Goal: Task Accomplishment & Management: Complete application form

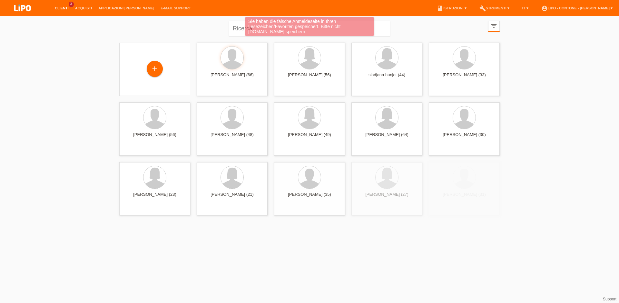
click at [235, 28] on div "Sie haben die falsche Anmeldeseite in Ihren Lesezeichen/Favoriten gespeichert. …" at bounding box center [310, 27] width 372 height 20
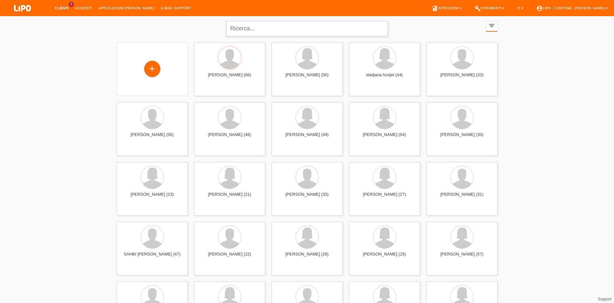
click at [233, 29] on input "text" at bounding box center [306, 28] width 161 height 15
type input "DE CARIA"
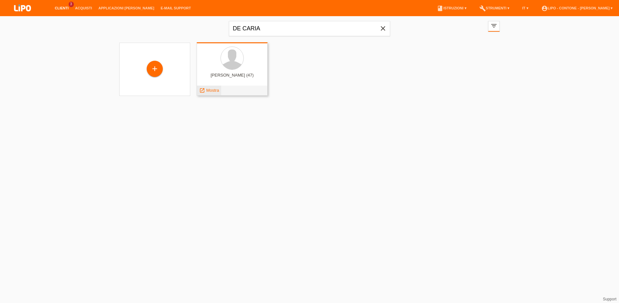
click at [213, 87] on div "launch Mostra" at bounding box center [209, 90] width 24 height 10
click at [210, 89] on span "Mostra" at bounding box center [212, 90] width 13 height 5
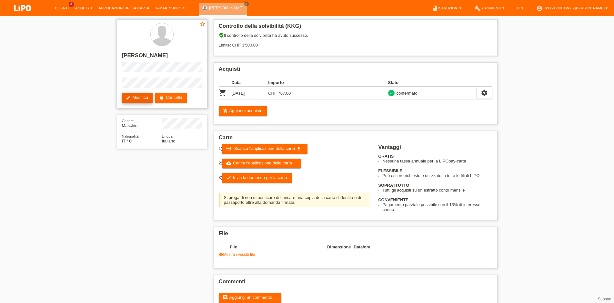
click at [137, 99] on link "edit Modifica" at bounding box center [137, 98] width 31 height 10
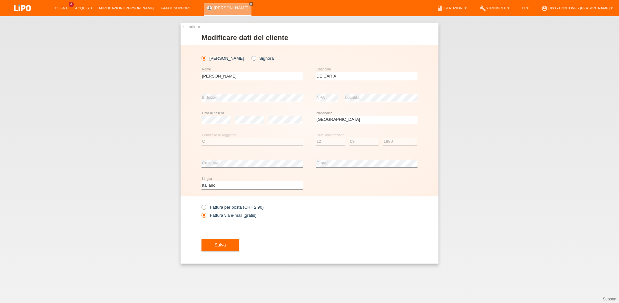
select select "IT"
select select "C"
select select "12"
select select "09"
select select "1980"
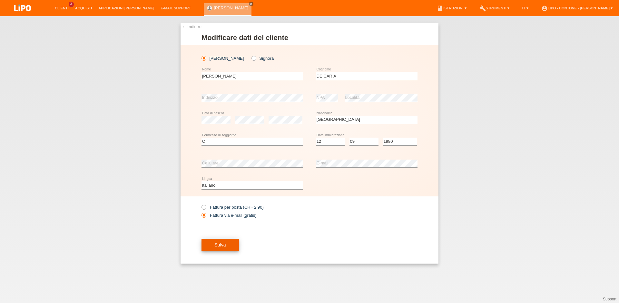
click at [218, 245] on span "Salva" at bounding box center [220, 244] width 12 height 5
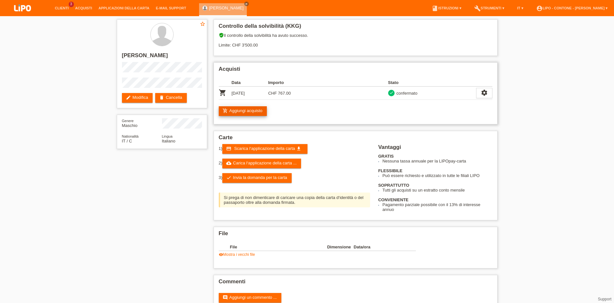
click at [255, 113] on link "add_shopping_cart Aggiungi acquisto" at bounding box center [243, 111] width 48 height 10
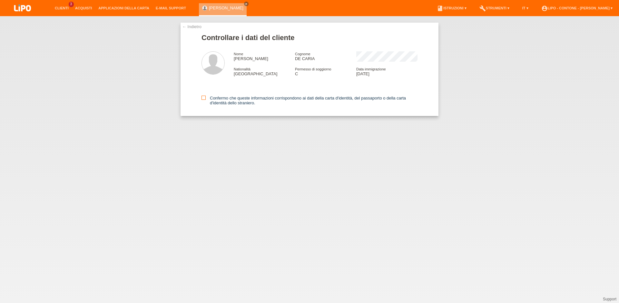
click at [204, 100] on icon at bounding box center [204, 97] width 4 height 4
click at [204, 100] on input "Confermo che queste informazioni corrispondono ai dati della carta d'identità, …" at bounding box center [204, 97] width 4 height 4
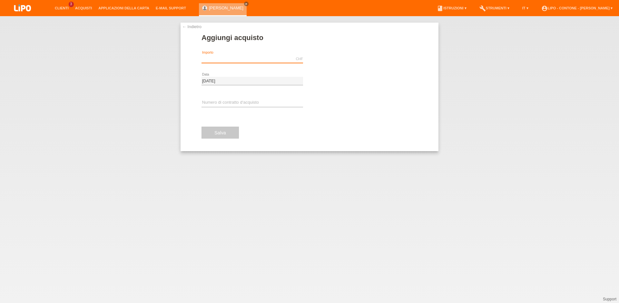
click at [209, 60] on input "text" at bounding box center [253, 59] width 102 height 8
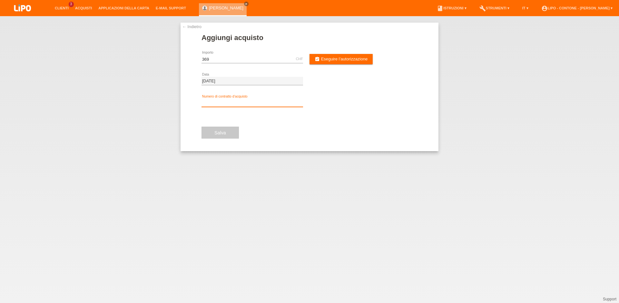
type input "369.00"
click at [209, 99] on input "text" at bounding box center [253, 103] width 102 height 8
type input "XM0RVA"
click at [347, 62] on link "assignment_turned_in Eseguire l’autorizzazione" at bounding box center [341, 59] width 63 height 10
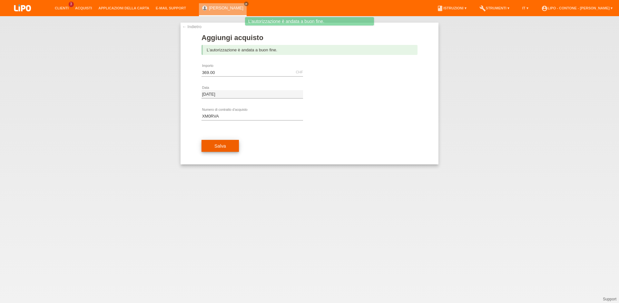
click at [213, 143] on button "Salva" at bounding box center [220, 146] width 37 height 12
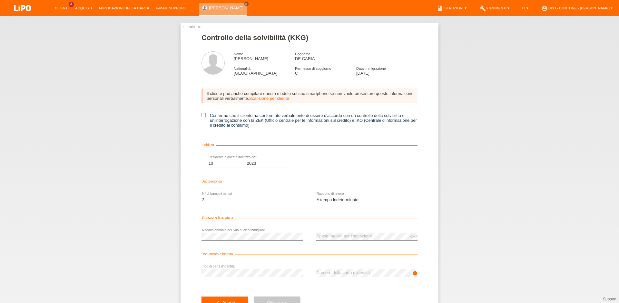
select select "10"
select select "2023"
select select "3"
select select "UNLIMITED"
click at [202, 117] on icon at bounding box center [204, 116] width 4 height 4
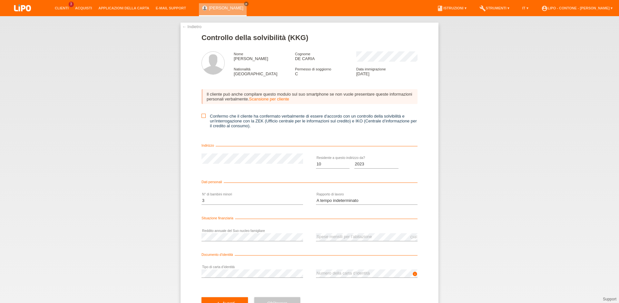
click at [202, 117] on input "Confermo che il cliente ha confermato verbalmente di essere d'accordo con un co…" at bounding box center [204, 116] width 4 height 4
checkbox input "true"
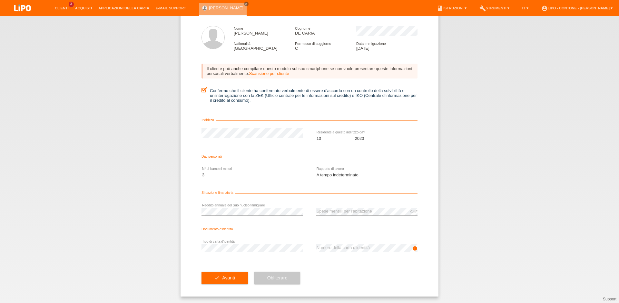
scroll to position [28, 0]
click at [316, 134] on select "Mese 01 02 03 04 05 06 07 08 09 10" at bounding box center [333, 138] width 34 height 8
select select "07"
click at [0, 0] on option "07" at bounding box center [0, 0] width 0 height 0
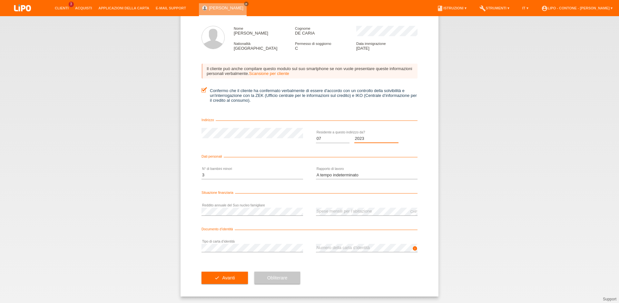
click at [354, 134] on select "Anno 2025 2024 2023 2022 2021 2020 2019 2018 2017 2016 2015 2014 2013 2012 2011…" at bounding box center [376, 138] width 45 height 8
select select "2025"
click at [0, 0] on option "2025" at bounding box center [0, 0] width 0 height 0
drag, startPoint x: 228, startPoint y: 269, endPoint x: 224, endPoint y: 273, distance: 5.3
click at [227, 270] on div "check Avanti" at bounding box center [225, 277] width 46 height 37
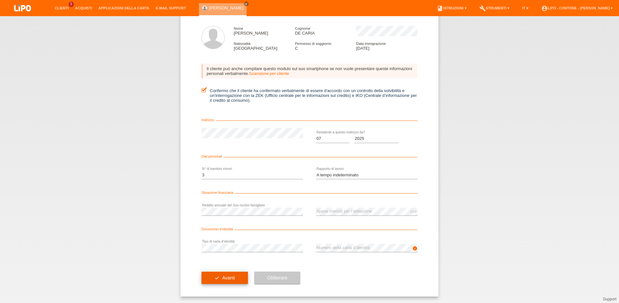
click at [224, 273] on button "check Avanti" at bounding box center [225, 277] width 46 height 12
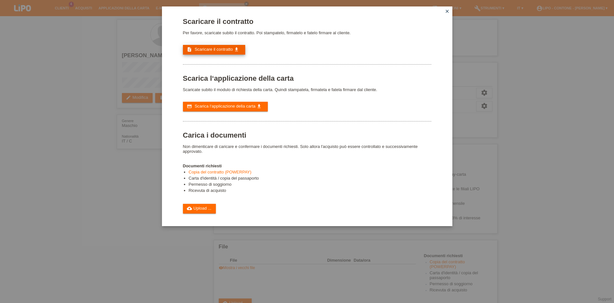
click at [208, 49] on span "Scaricare il contratto" at bounding box center [213, 49] width 38 height 5
click at [218, 108] on span "Scarica l‘applicazione della carta" at bounding box center [224, 106] width 61 height 5
click at [193, 213] on link "cloud_upload Upload ..." at bounding box center [199, 209] width 33 height 10
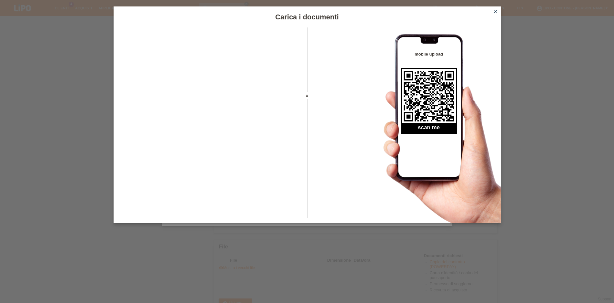
click at [496, 11] on icon "close" at bounding box center [495, 11] width 5 height 5
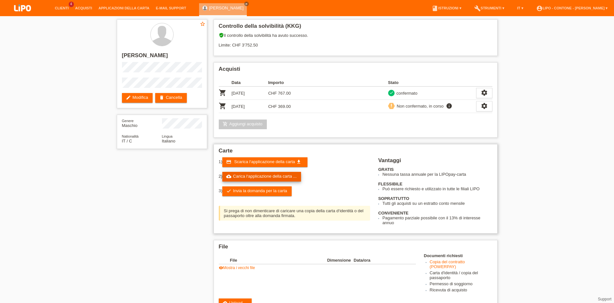
click at [248, 179] on link "cloud_upload Carica l‘applicazione della carta ..." at bounding box center [261, 177] width 79 height 10
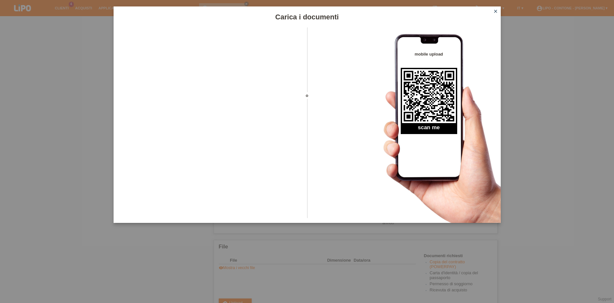
click at [495, 10] on icon "close" at bounding box center [495, 11] width 5 height 5
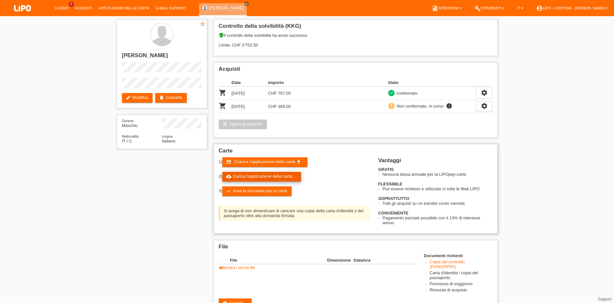
click at [260, 176] on link "cloud_upload Carica l‘applicazione della carta ..." at bounding box center [261, 177] width 79 height 10
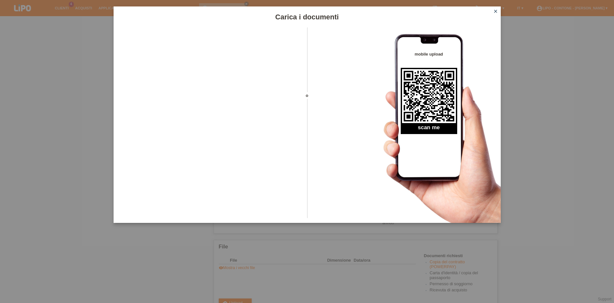
click at [495, 11] on icon "close" at bounding box center [495, 11] width 5 height 5
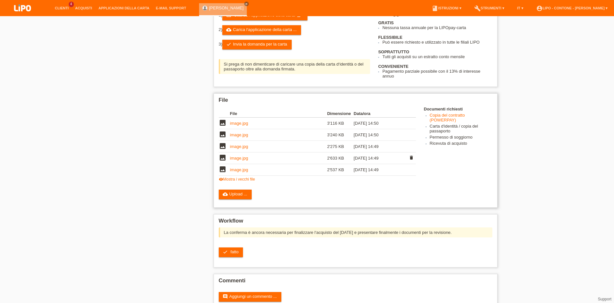
scroll to position [171, 0]
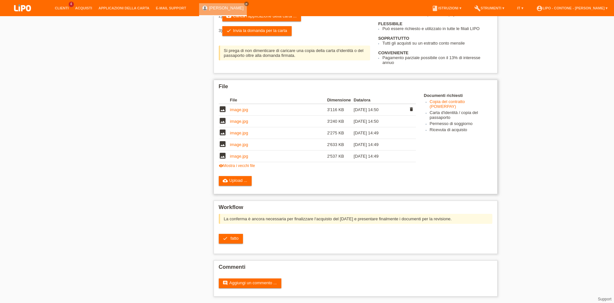
click at [237, 107] on link "image.jpg" at bounding box center [239, 109] width 18 height 5
click at [237, 119] on link "image.jpg" at bounding box center [239, 121] width 18 height 5
click at [239, 130] on link "image.jpg" at bounding box center [239, 132] width 18 height 5
click at [412, 130] on icon "delete" at bounding box center [411, 132] width 5 height 5
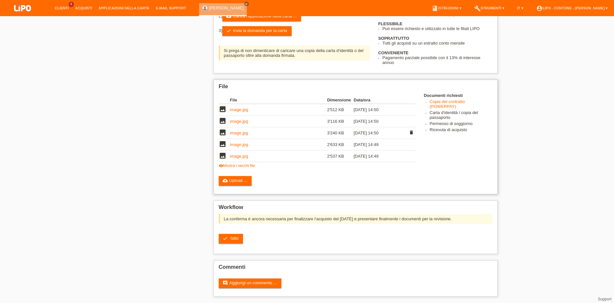
scroll to position [171, 0]
click at [238, 130] on link "image.jpg" at bounding box center [239, 132] width 18 height 5
click at [240, 130] on link "image.jpg" at bounding box center [239, 132] width 18 height 5
click at [411, 130] on icon "delete" at bounding box center [411, 132] width 5 height 5
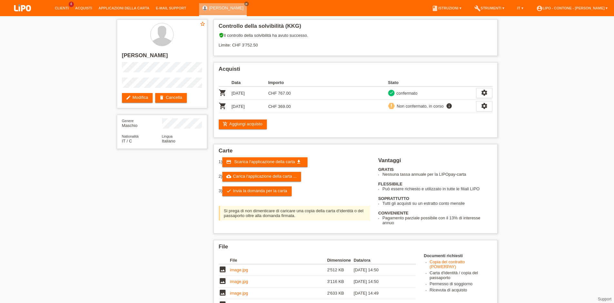
scroll to position [159, 0]
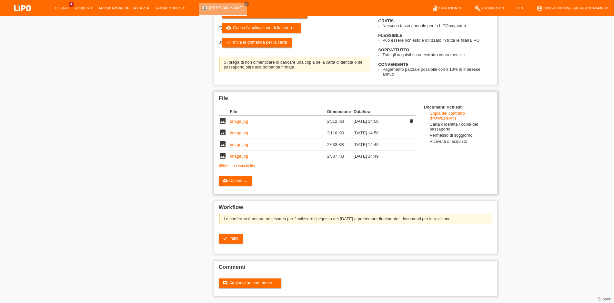
click at [239, 119] on link "image.jpg" at bounding box center [239, 121] width 18 height 5
click at [234, 130] on link "image.jpg" at bounding box center [239, 132] width 18 height 5
click at [233, 119] on link "image.jpg" at bounding box center [239, 121] width 18 height 5
click at [240, 142] on link "image.jpg" at bounding box center [239, 144] width 18 height 5
click at [235, 154] on link "image.jpg" at bounding box center [239, 156] width 18 height 5
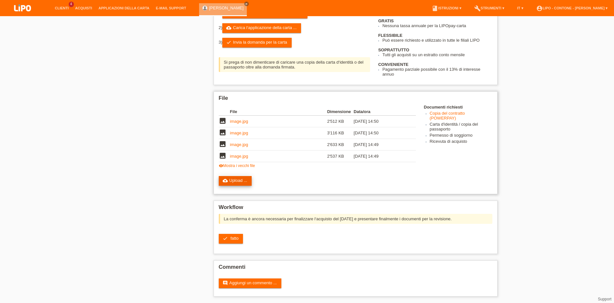
click at [239, 178] on link "cloud_upload Upload ..." at bounding box center [235, 181] width 33 height 10
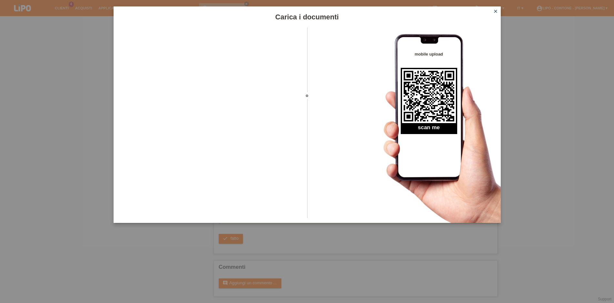
click at [496, 8] on link "close" at bounding box center [495, 11] width 8 height 7
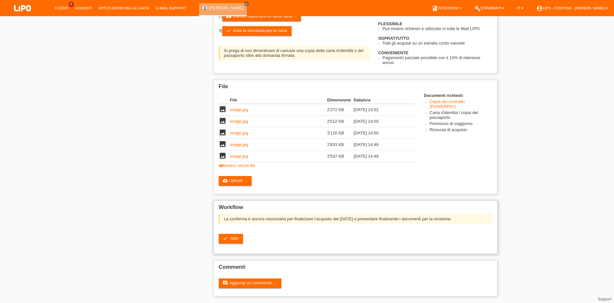
scroll to position [171, 0]
click at [230, 236] on link "check fatto" at bounding box center [231, 238] width 25 height 10
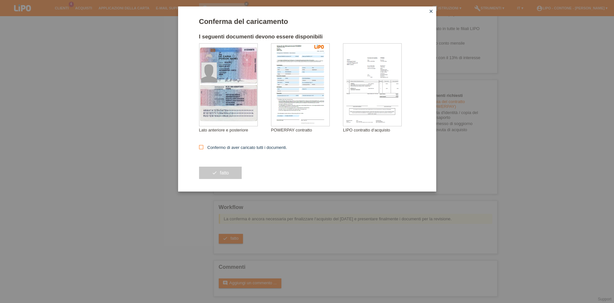
click at [201, 148] on icon at bounding box center [201, 147] width 4 height 4
click at [201, 148] on input "Confermo di aver caricato tutti i documenti." at bounding box center [201, 147] width 4 height 4
checkbox input "true"
click at [222, 175] on span "fatto" at bounding box center [224, 172] width 9 height 5
